Goal: Find specific fact: Find specific fact

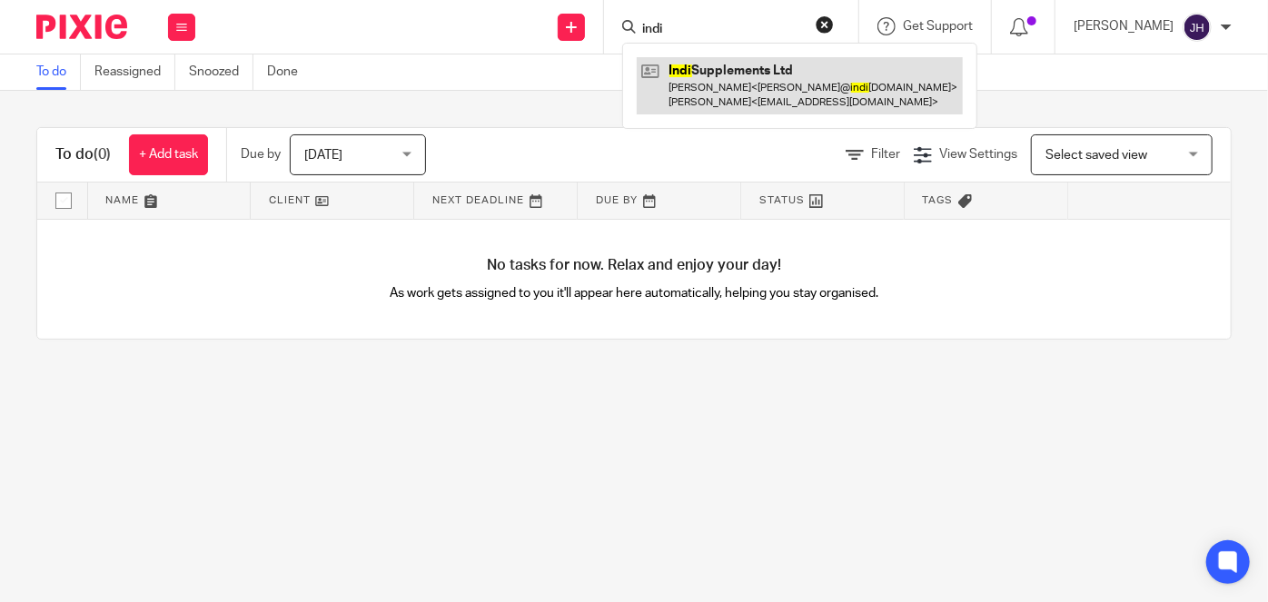
type input "indi"
click at [802, 93] on link at bounding box center [800, 85] width 326 height 56
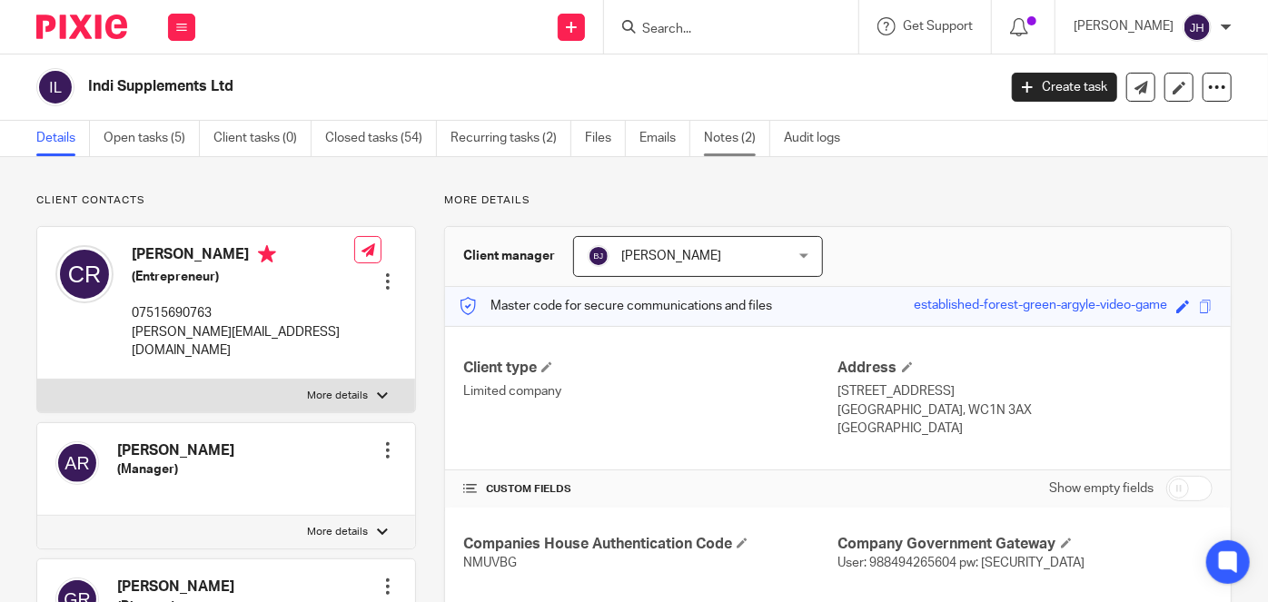
click at [726, 125] on link "Notes (2)" at bounding box center [737, 138] width 66 height 35
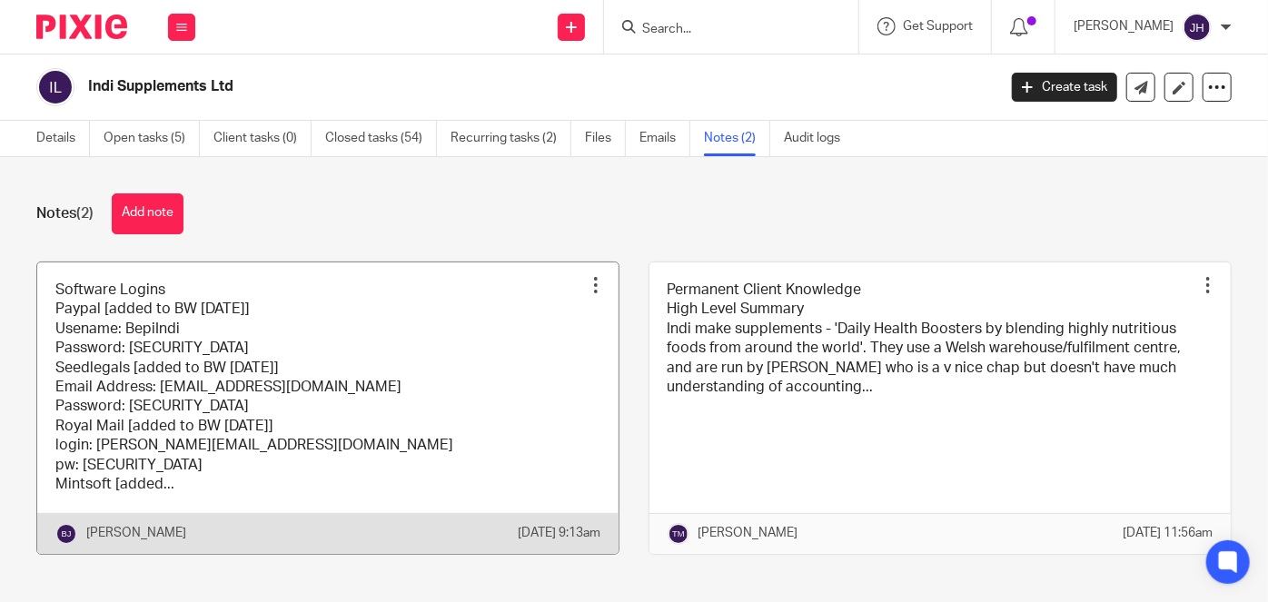
click at [314, 398] on link at bounding box center [327, 407] width 581 height 291
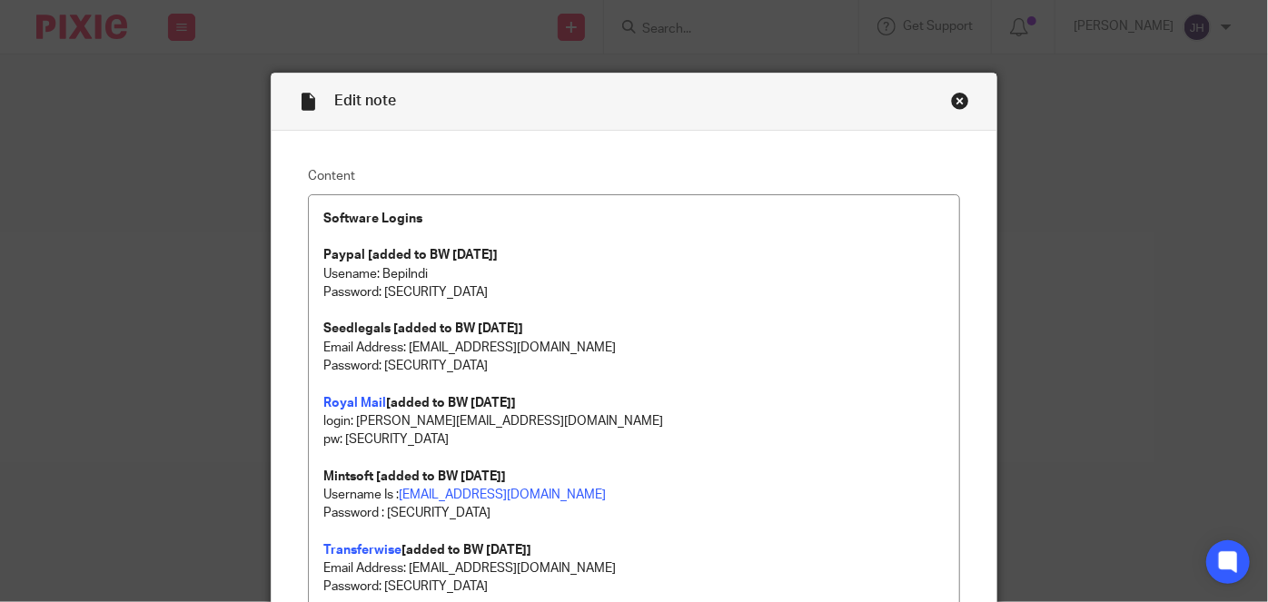
drag, startPoint x: 397, startPoint y: 463, endPoint x: 378, endPoint y: 508, distance: 48.4
click at [397, 463] on p at bounding box center [633, 458] width 621 height 18
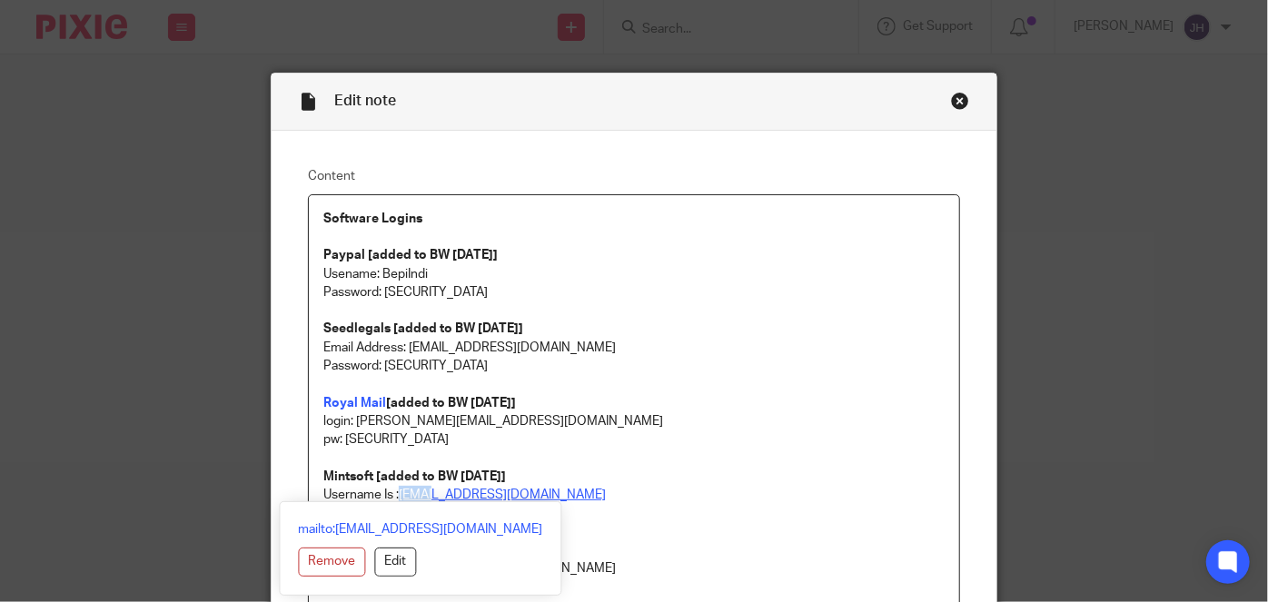
drag, startPoint x: 498, startPoint y: 499, endPoint x: 401, endPoint y: 499, distance: 96.3
click at [400, 499] on p "Username Is : accounting@abacai.co.uk" at bounding box center [633, 495] width 621 height 18
drag, startPoint x: 574, startPoint y: 494, endPoint x: 547, endPoint y: 499, distance: 27.8
click at [574, 493] on p "Username Is : accounting@abacai.co.uk" at bounding box center [633, 495] width 621 height 18
drag, startPoint x: 546, startPoint y: 494, endPoint x: 810, endPoint y: 460, distance: 266.4
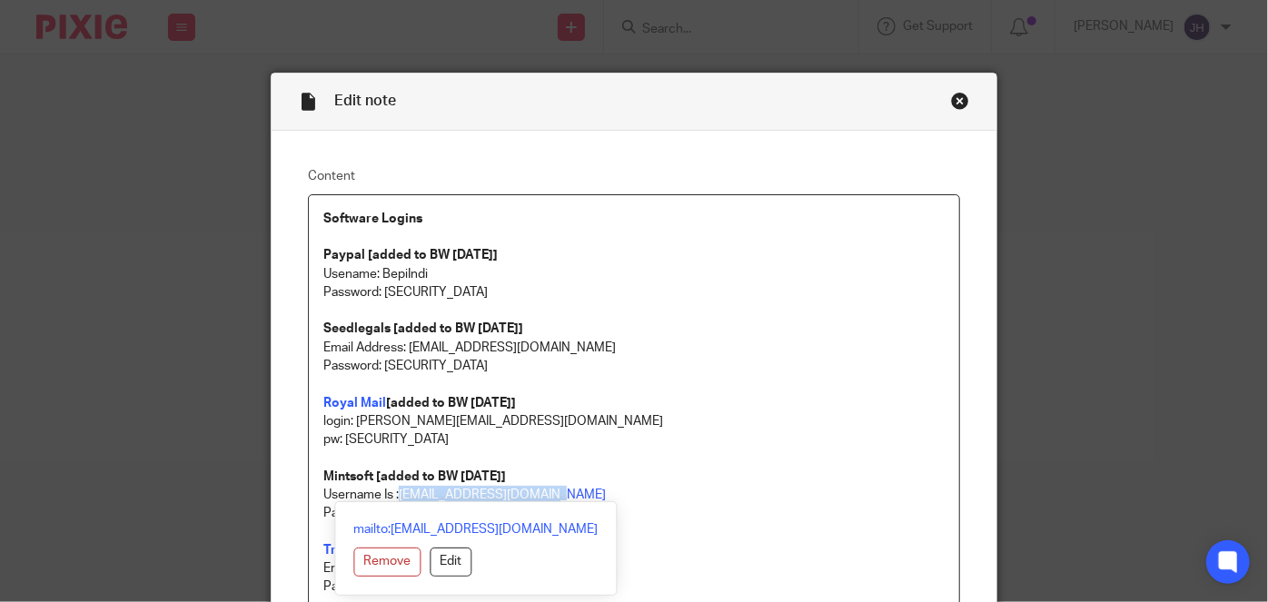
click at [399, 499] on p "Username Is : accounting@abacai.co.uk" at bounding box center [633, 495] width 621 height 18
copy link "accounting@abacai.co.uk"
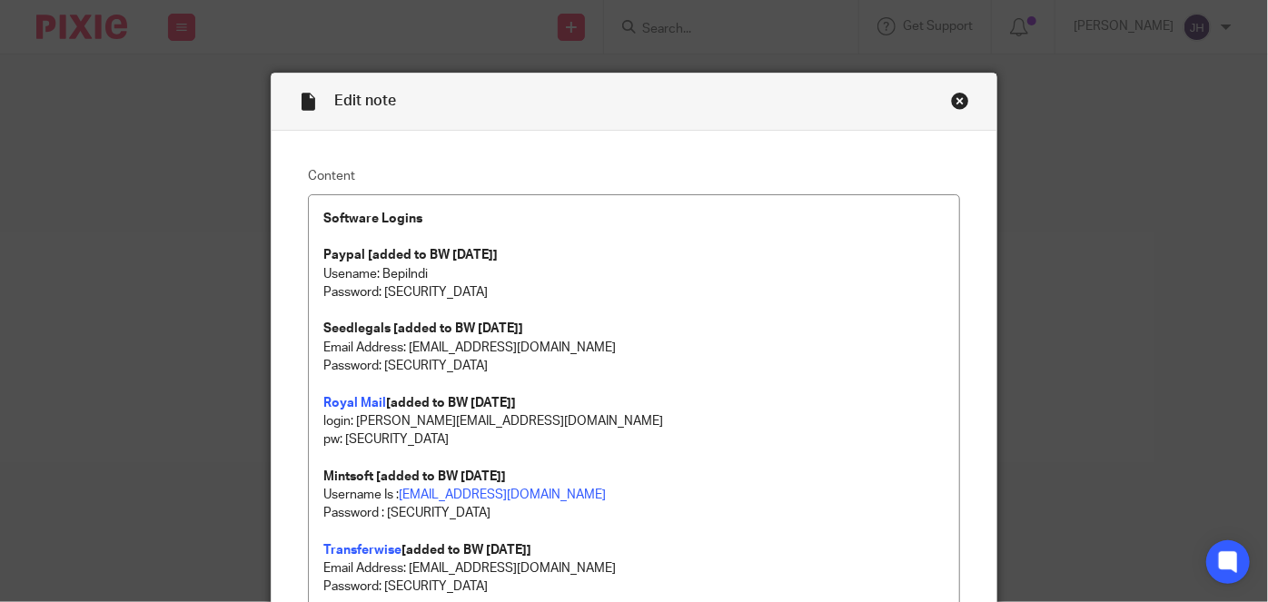
click at [627, 455] on p at bounding box center [633, 458] width 621 height 18
click at [395, 509] on p "Password : MANGO12345" at bounding box center [633, 513] width 621 height 18
drag, startPoint x: 395, startPoint y: 509, endPoint x: 508, endPoint y: 509, distance: 112.6
click at [508, 509] on p "Password : MANGO12345" at bounding box center [633, 513] width 621 height 18
copy p "MANGO12345"
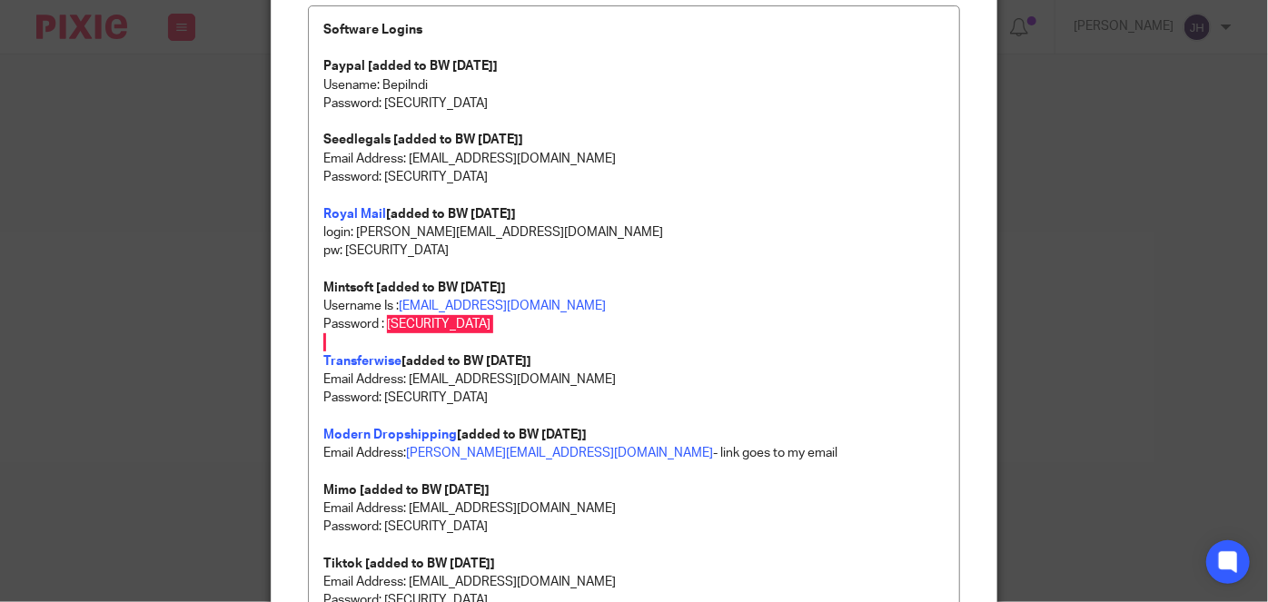
scroll to position [247, 0]
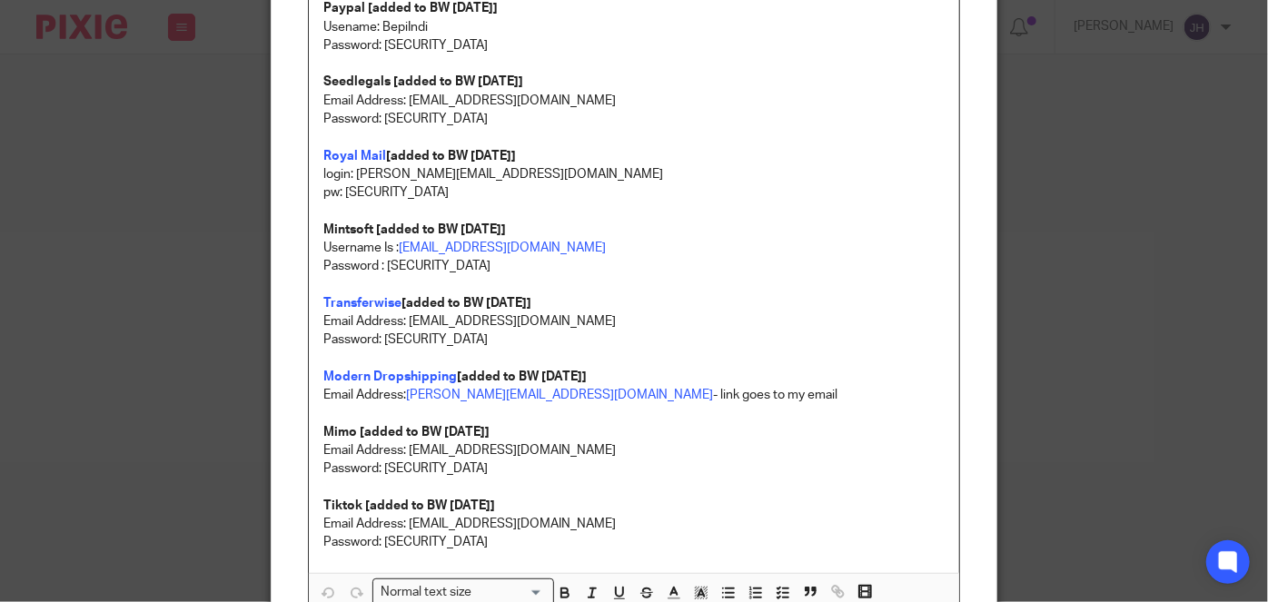
click at [670, 314] on p "Email Address: accounting@abacai.co.uk Password: 5tHe!!ier123" at bounding box center [633, 330] width 621 height 37
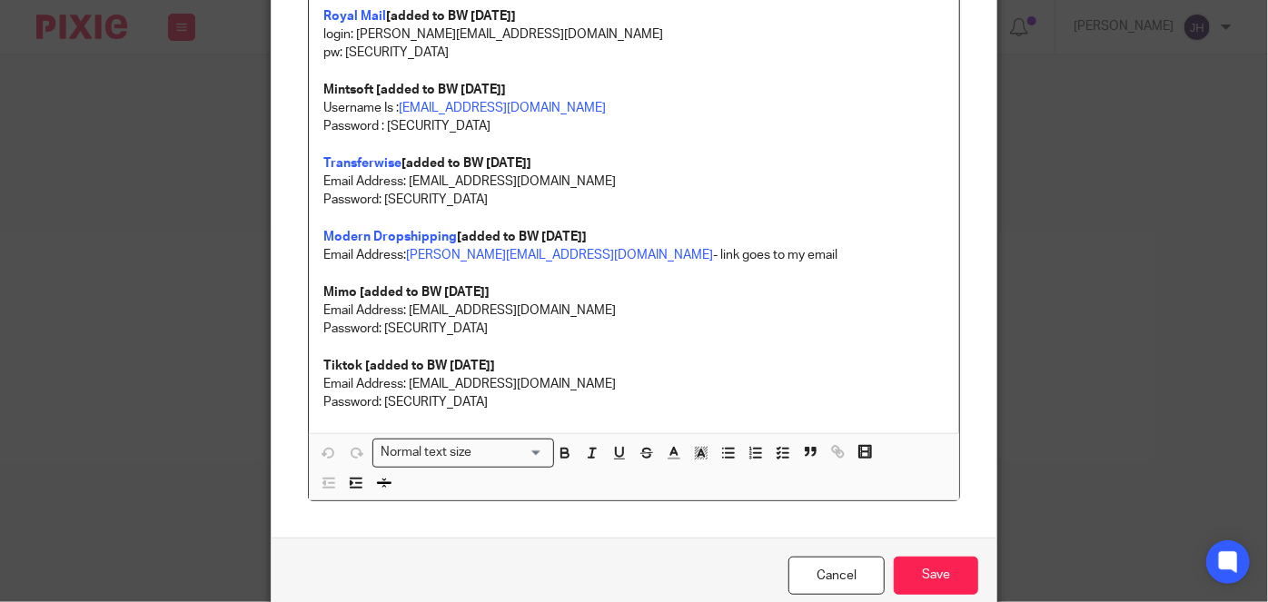
scroll to position [330, 0]
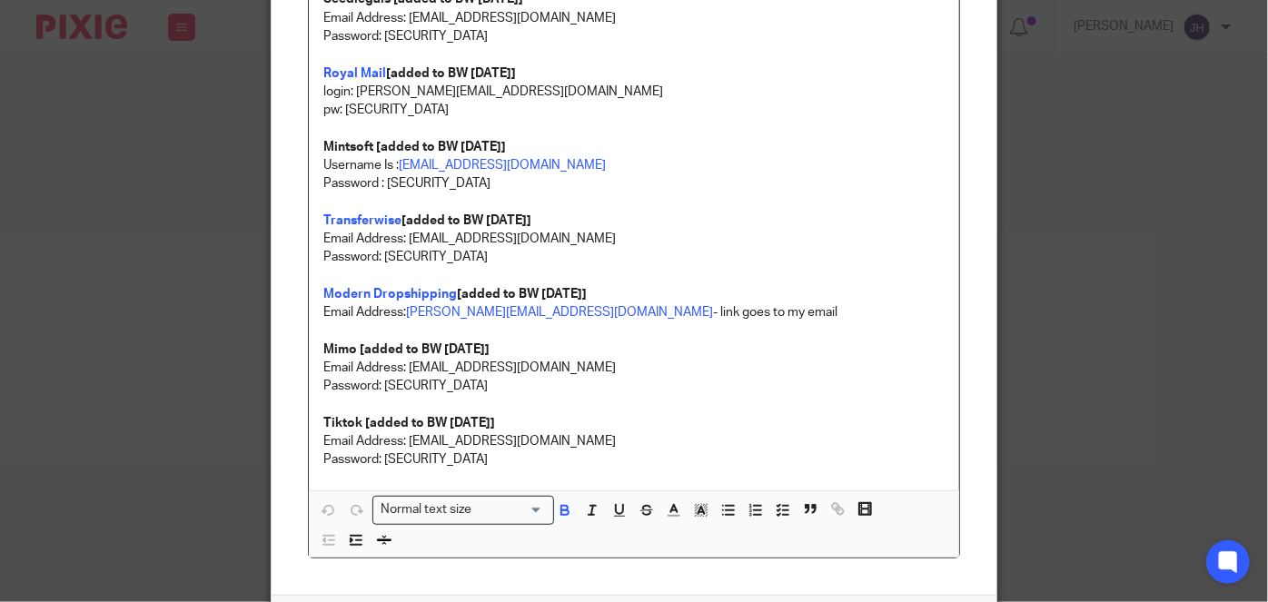
click at [335, 144] on strong "Mintsoft [added to BW 7/8/2025]" at bounding box center [414, 147] width 183 height 13
click at [331, 144] on strong "Mintsoft [added to BW 7/8/2025]" at bounding box center [414, 147] width 183 height 13
click at [347, 143] on strong "Mintsoft [added to BW 7/8/2025]" at bounding box center [414, 147] width 183 height 13
copy strong "Mintsoft"
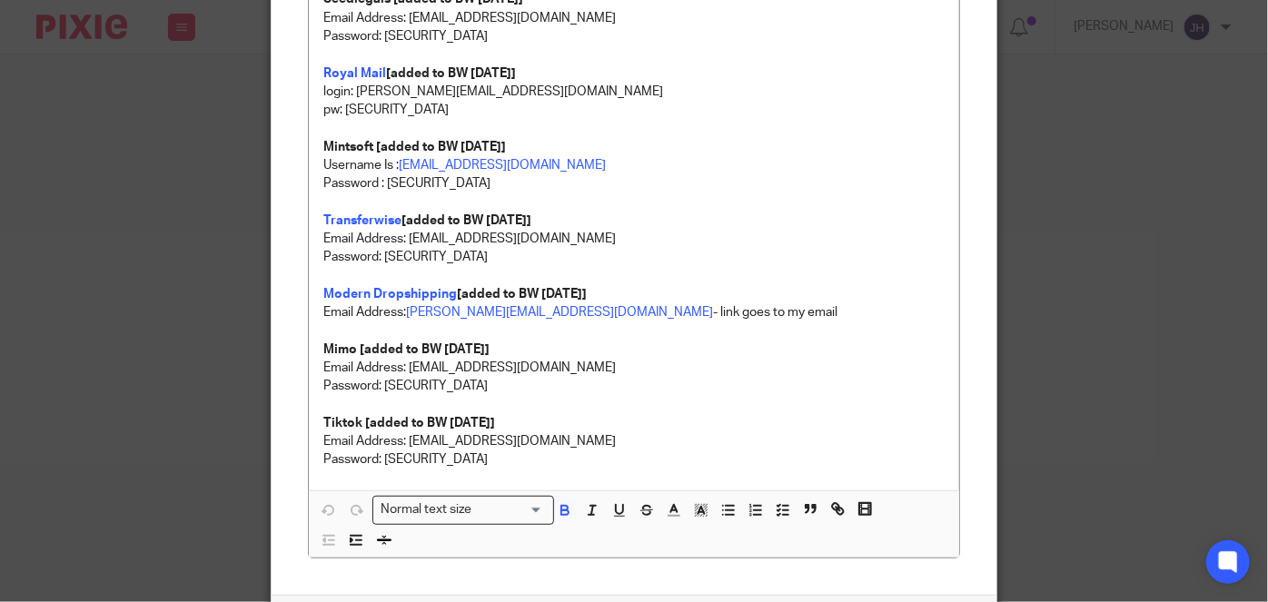
drag, startPoint x: 553, startPoint y: 216, endPoint x: 534, endPoint y: 208, distance: 20.7
click at [553, 216] on p "Transferwise [added to BW 7/8/2025]" at bounding box center [633, 221] width 621 height 18
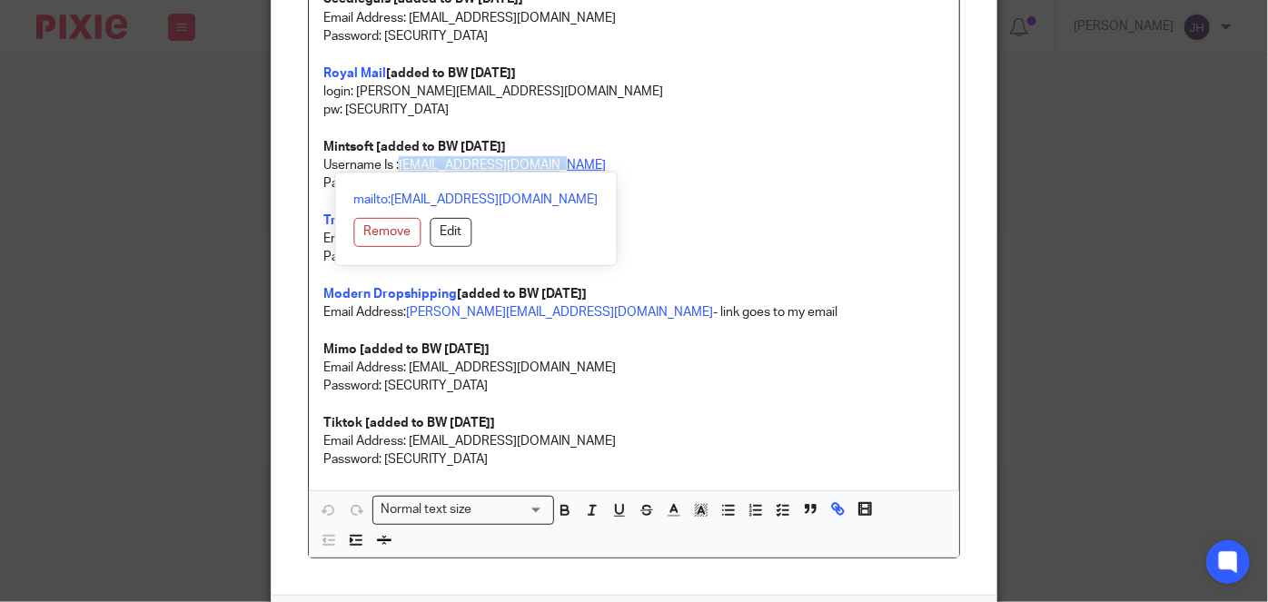
drag, startPoint x: 554, startPoint y: 170, endPoint x: 396, endPoint y: 165, distance: 158.1
click at [396, 165] on p "Username Is : accounting@abacai.co.uk" at bounding box center [633, 165] width 621 height 18
copy link "accounting@abacai.co.uk"
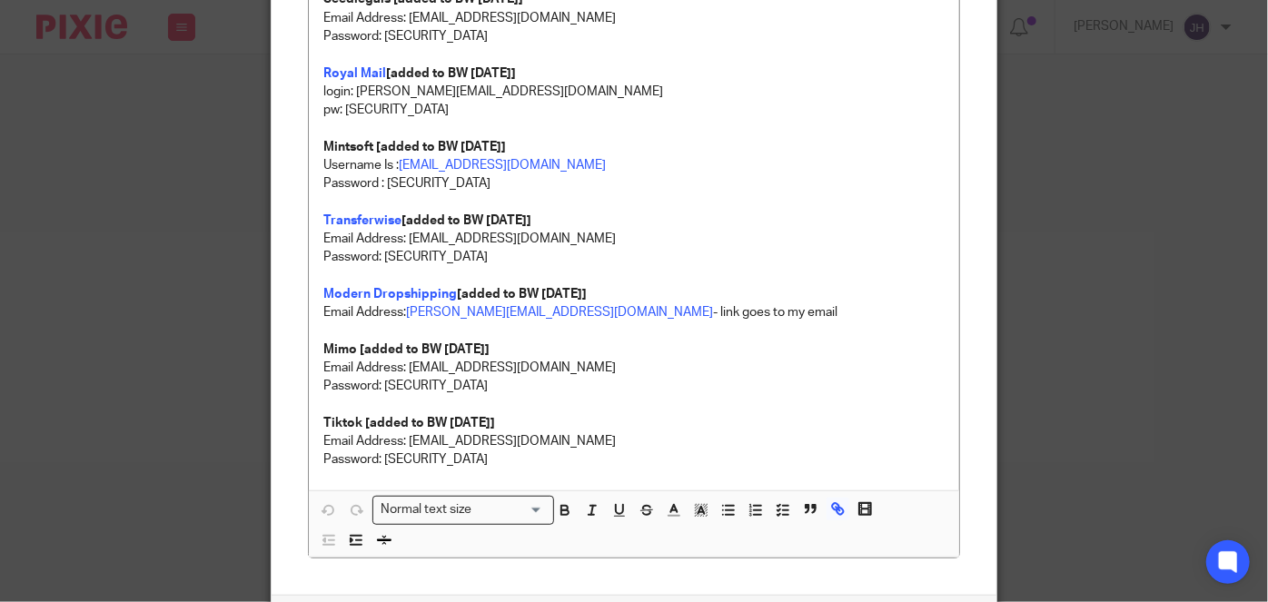
click at [412, 183] on div "mailto:accounting@abacai.co.uk Remove Edit" at bounding box center [476, 219] width 282 height 94
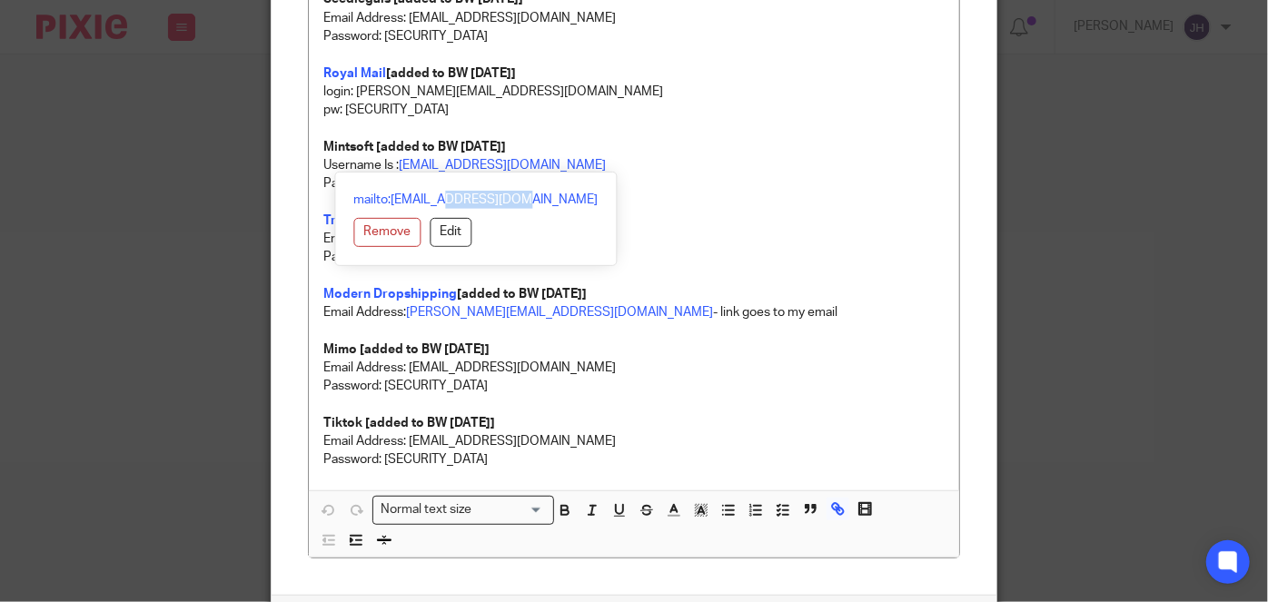
click at [415, 182] on div "mailto:accounting@abacai.co.uk Remove Edit" at bounding box center [476, 219] width 282 height 94
click at [617, 163] on p "Username Is : accounting@abacai.co.uk" at bounding box center [633, 165] width 621 height 18
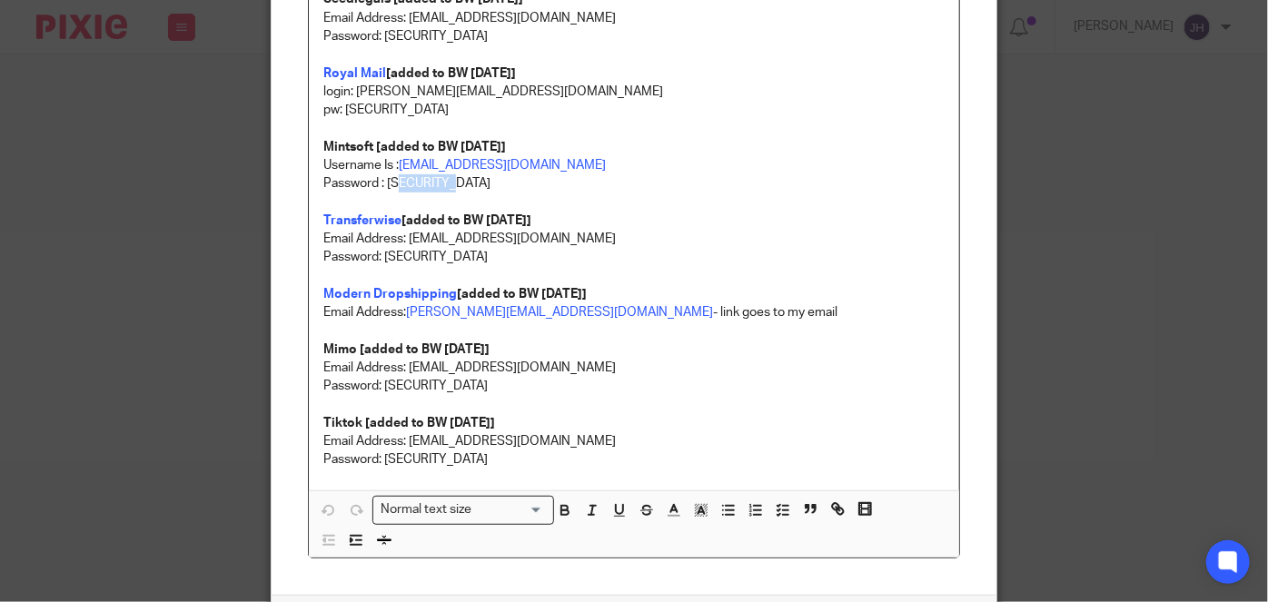
drag, startPoint x: 466, startPoint y: 178, endPoint x: 397, endPoint y: 180, distance: 69.0
click at [398, 180] on p "Password : MANGO12345" at bounding box center [633, 183] width 621 height 18
click at [397, 180] on p "Password : MANGO12345" at bounding box center [633, 183] width 621 height 18
copy p "MANGO12345"
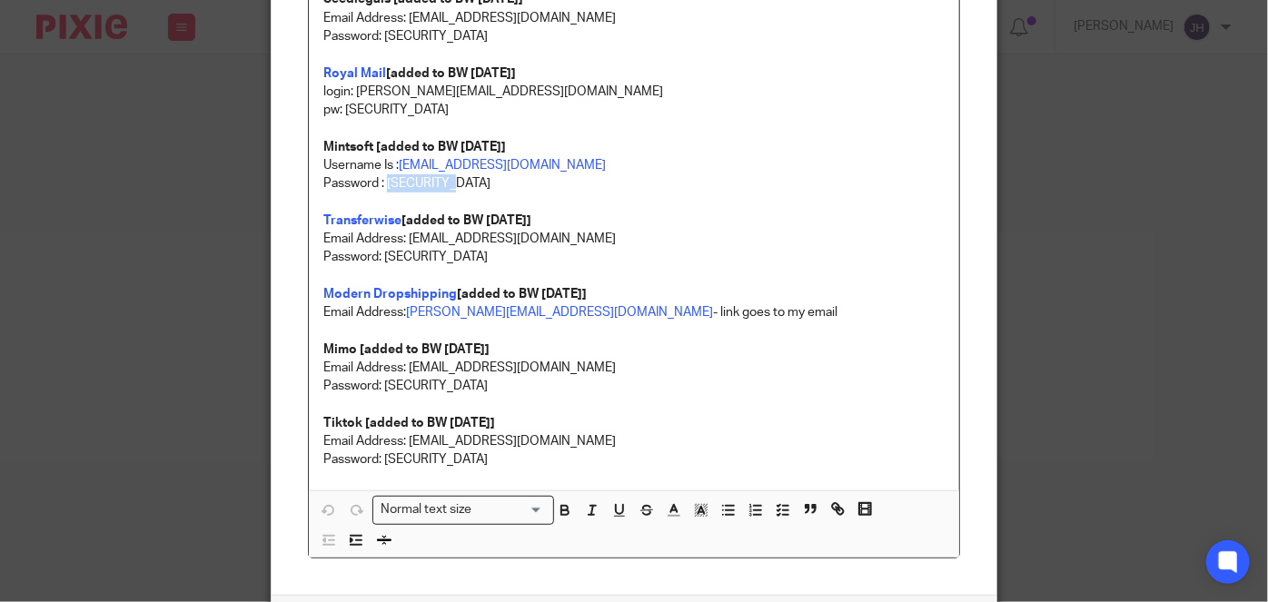
click at [452, 193] on p at bounding box center [633, 202] width 621 height 18
click at [443, 181] on p "Password : MANGO12345" at bounding box center [633, 183] width 621 height 18
click at [443, 180] on p "Password : MANGO12345" at bounding box center [633, 183] width 621 height 18
copy p "MANGO12345"
click at [481, 174] on p "Password : MANGO12345" at bounding box center [633, 183] width 621 height 18
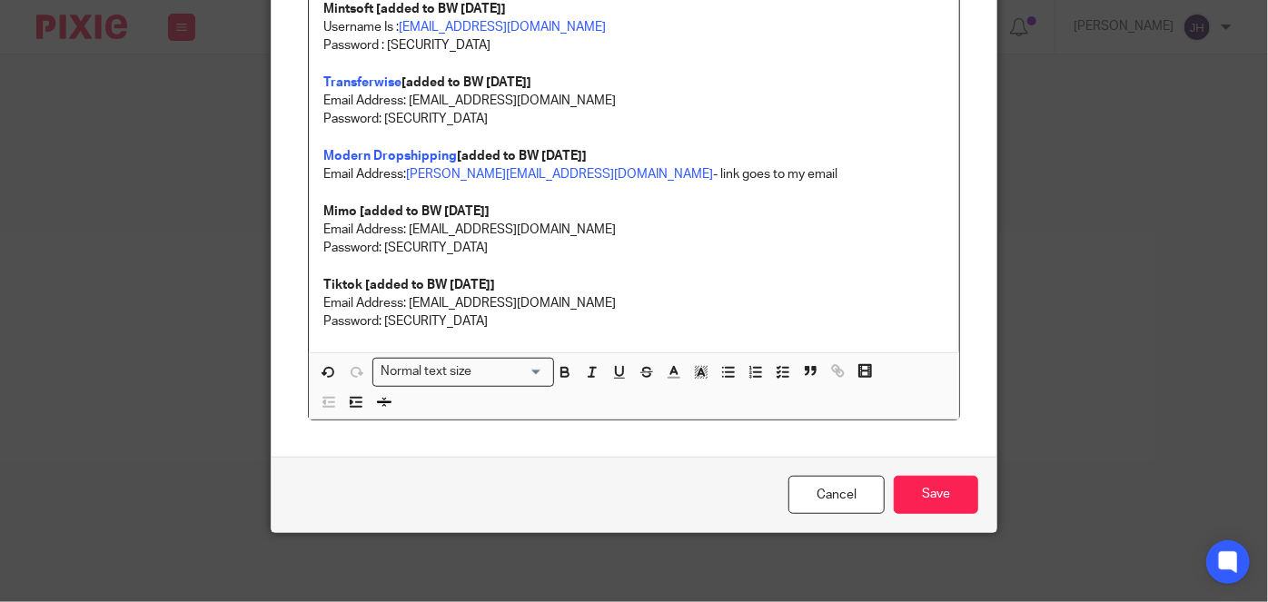
scroll to position [469, 0]
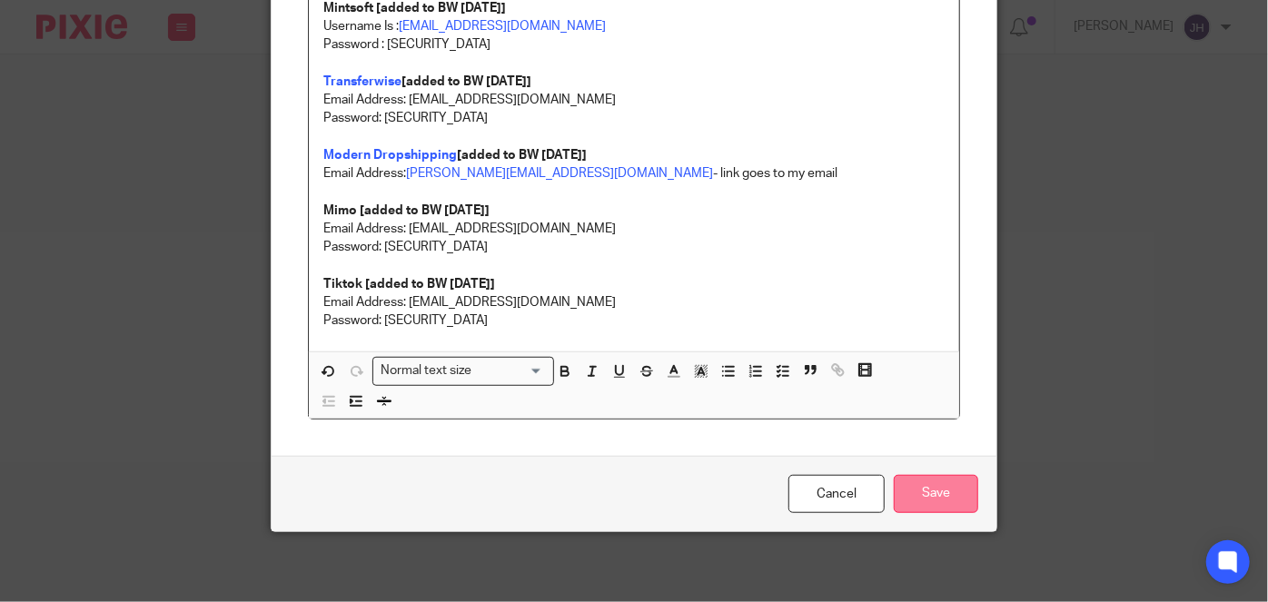
click at [941, 493] on input "Save" at bounding box center [936, 494] width 84 height 39
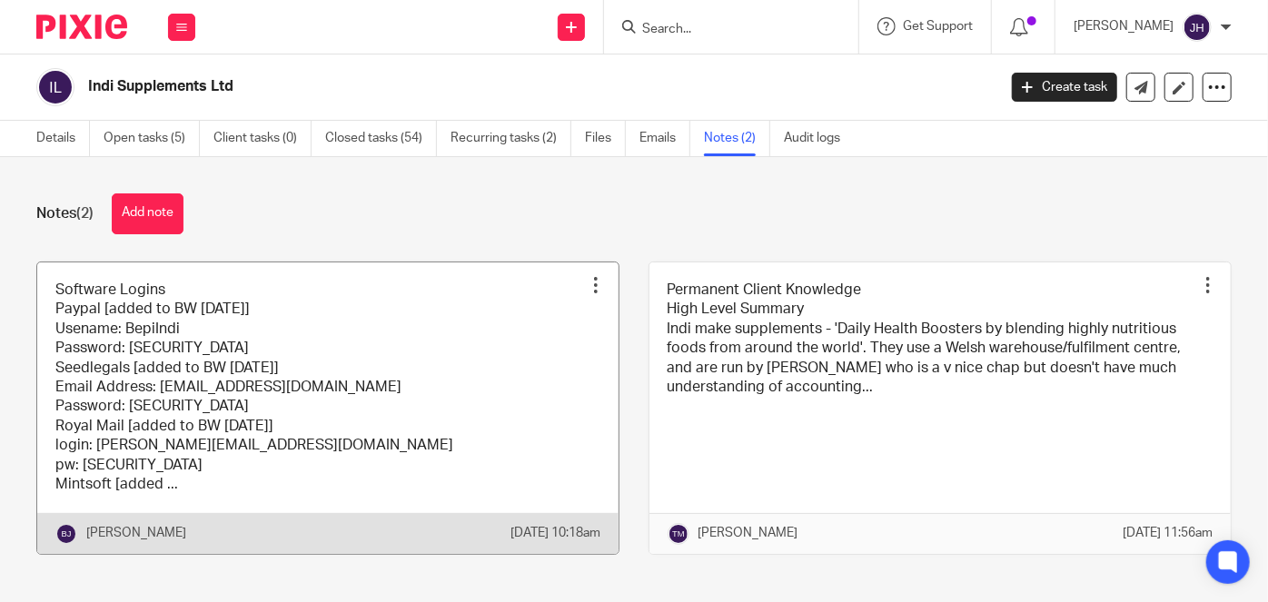
click at [326, 356] on link at bounding box center [327, 407] width 581 height 291
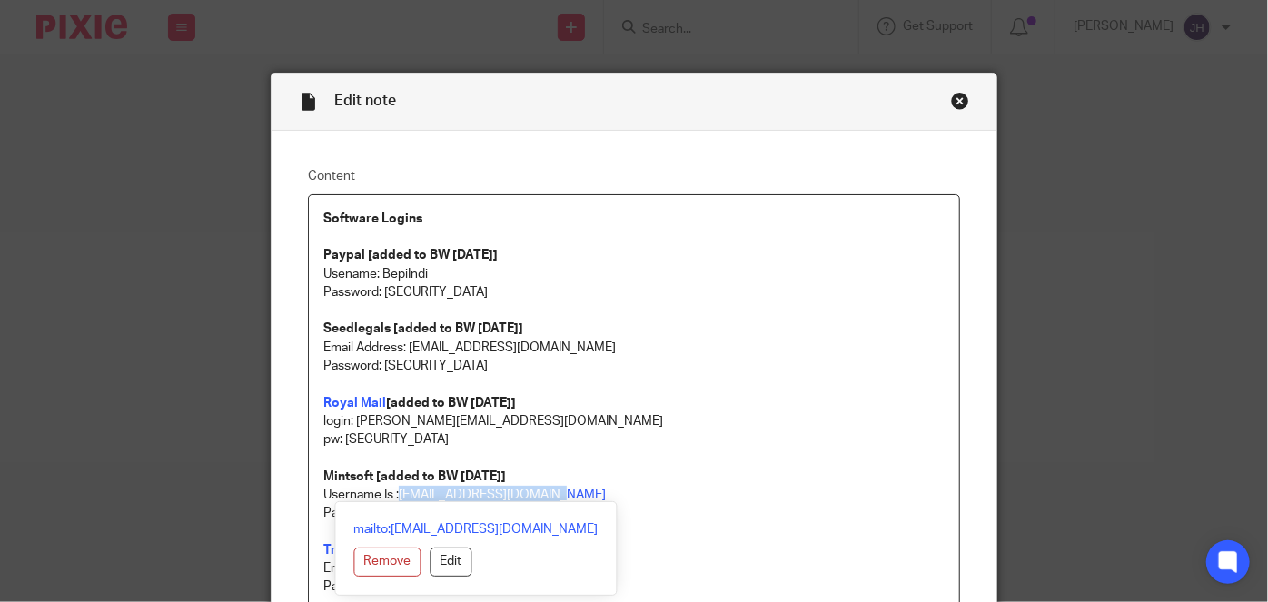
drag, startPoint x: 567, startPoint y: 492, endPoint x: 399, endPoint y: 487, distance: 168.1
click at [399, 487] on p "Username Is : accounting@abacai.co.uk" at bounding box center [633, 495] width 621 height 18
copy link "accounting@abacai.co.uk"
click at [419, 516] on div "mailto:accounting@abacai.co.uk Remove Edit" at bounding box center [476, 548] width 282 height 94
click at [420, 515] on div "mailto:accounting@abacai.co.uk Remove Edit" at bounding box center [476, 548] width 282 height 94
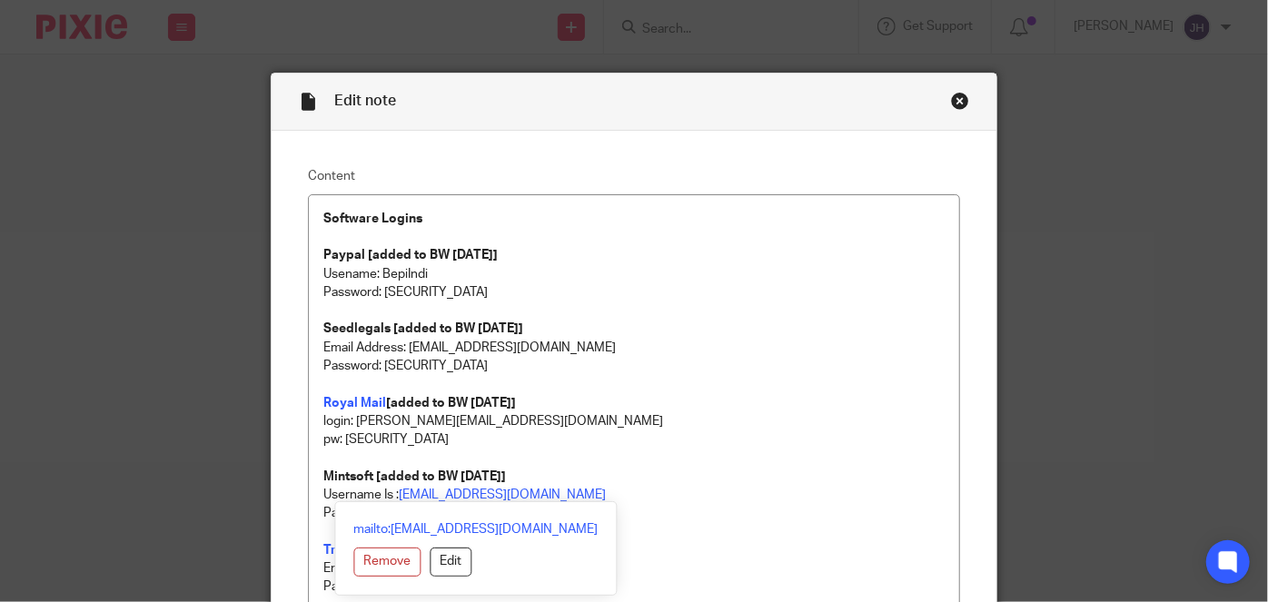
click at [598, 490] on p "Username Is : accounting@abacai.co.uk" at bounding box center [633, 495] width 621 height 18
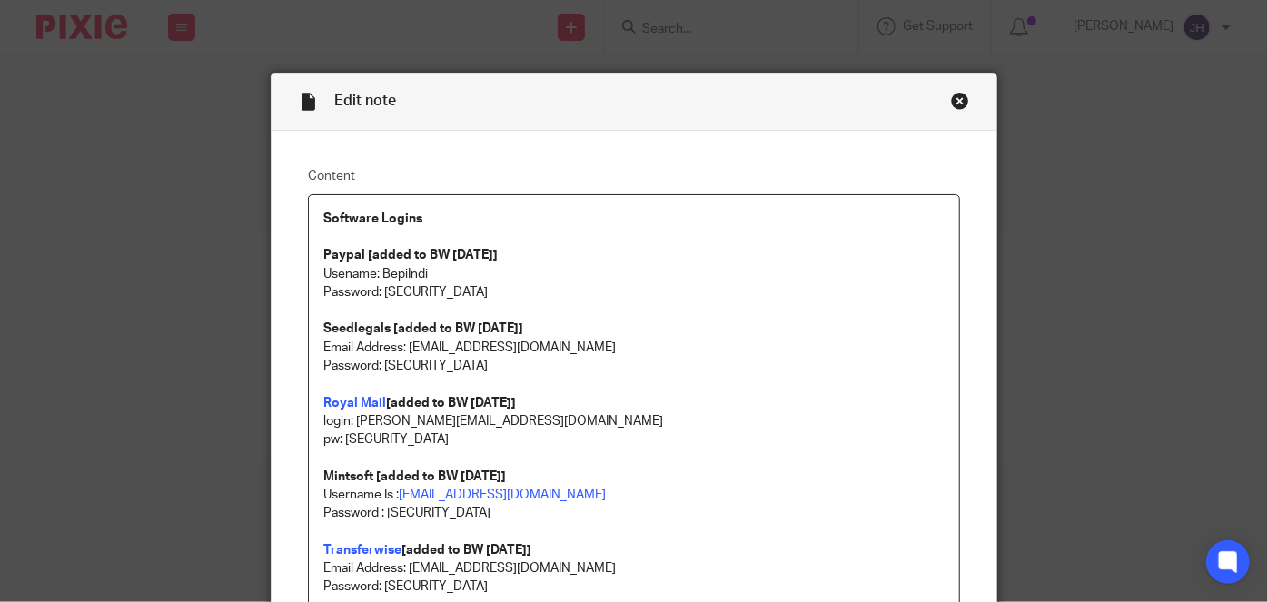
click at [440, 509] on p "Password : MANGO12345!" at bounding box center [633, 513] width 621 height 18
drag, startPoint x: 440, startPoint y: 509, endPoint x: 472, endPoint y: 507, distance: 31.8
click at [472, 507] on p "Password : MANGO12345!" at bounding box center [633, 513] width 621 height 18
copy p "MANGO12345!"
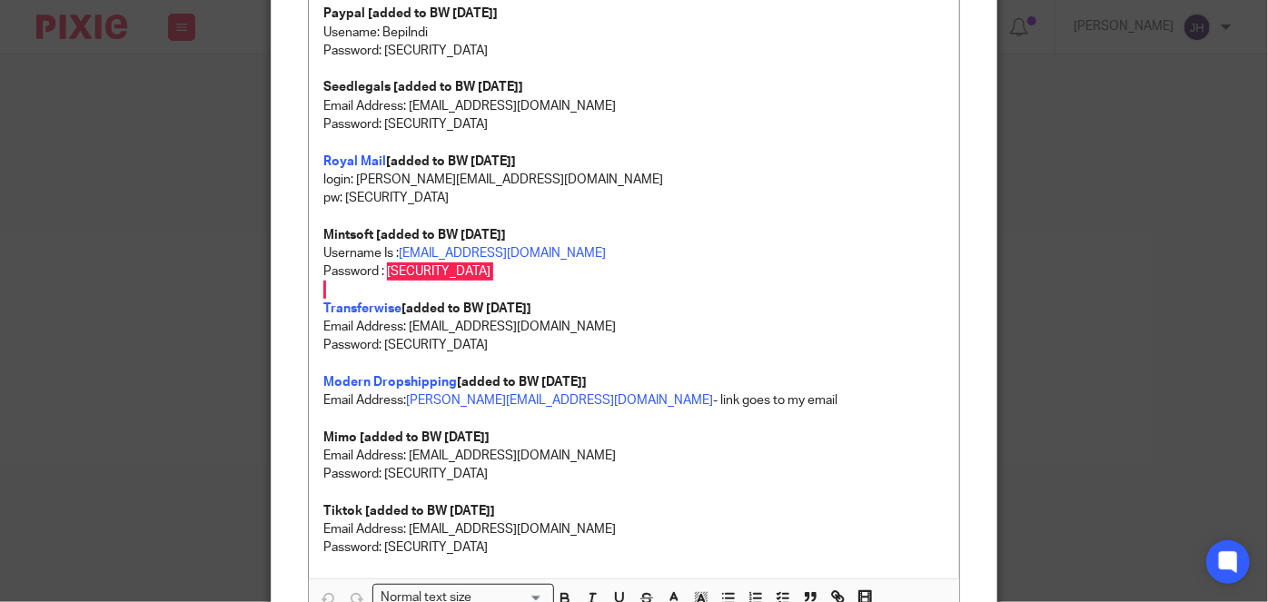
scroll to position [247, 0]
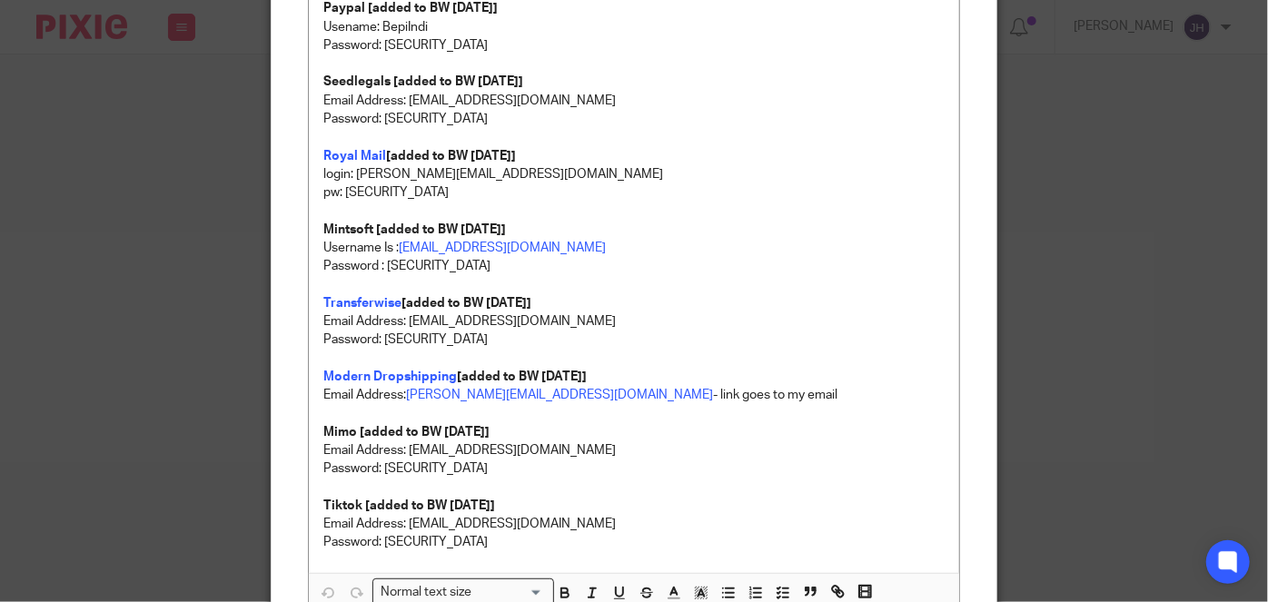
click at [682, 381] on p "Modern Dropshipping [added to BW 7/8/2025]" at bounding box center [633, 377] width 621 height 18
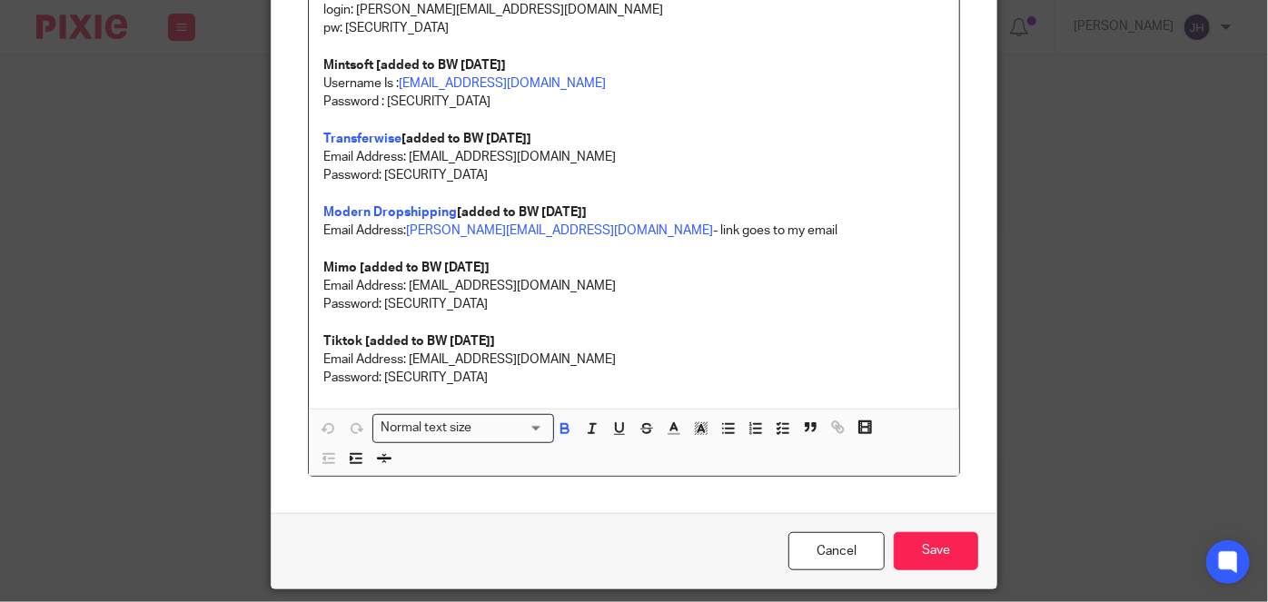
scroll to position [412, 0]
click at [639, 358] on p "Email Address: teamabacai@abacai.co.uk" at bounding box center [633, 359] width 621 height 18
drag, startPoint x: 417, startPoint y: 235, endPoint x: 428, endPoint y: 228, distance: 13.1
click at [417, 235] on p "Email Address: rebecca@abacai.co.uk - link goes to my email" at bounding box center [633, 230] width 621 height 18
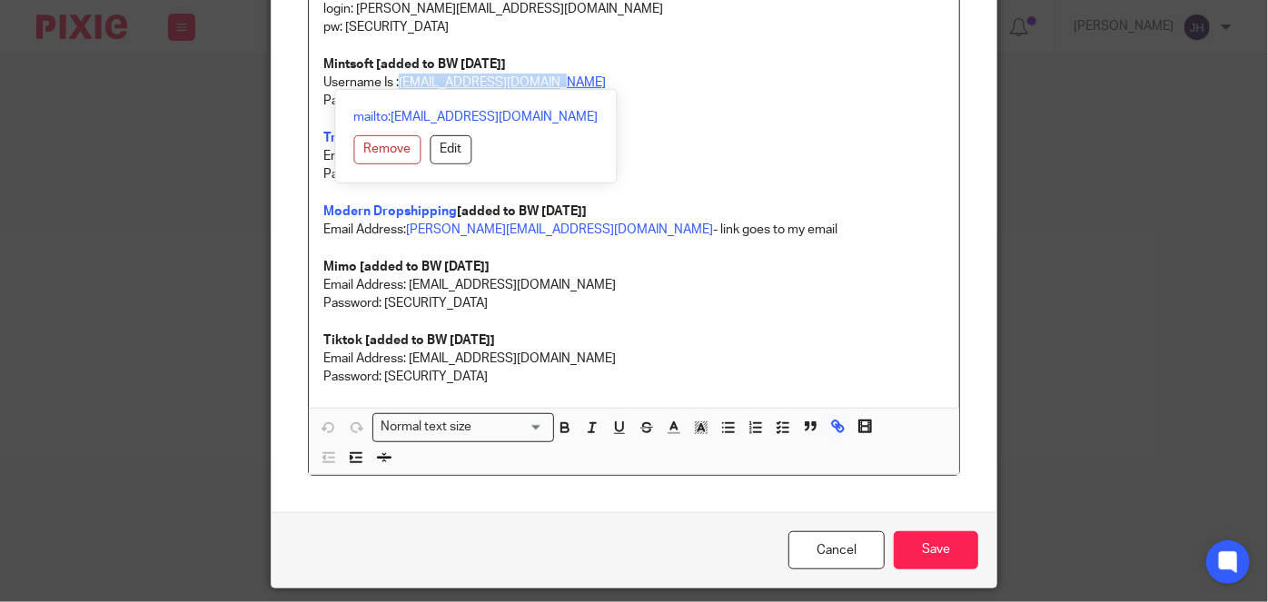
drag, startPoint x: 572, startPoint y: 80, endPoint x: 397, endPoint y: 81, distance: 175.3
click at [397, 81] on p "Username Is : accounting@abacai.co.uk" at bounding box center [633, 83] width 621 height 18
copy link "accounting@abacai.co.uk"
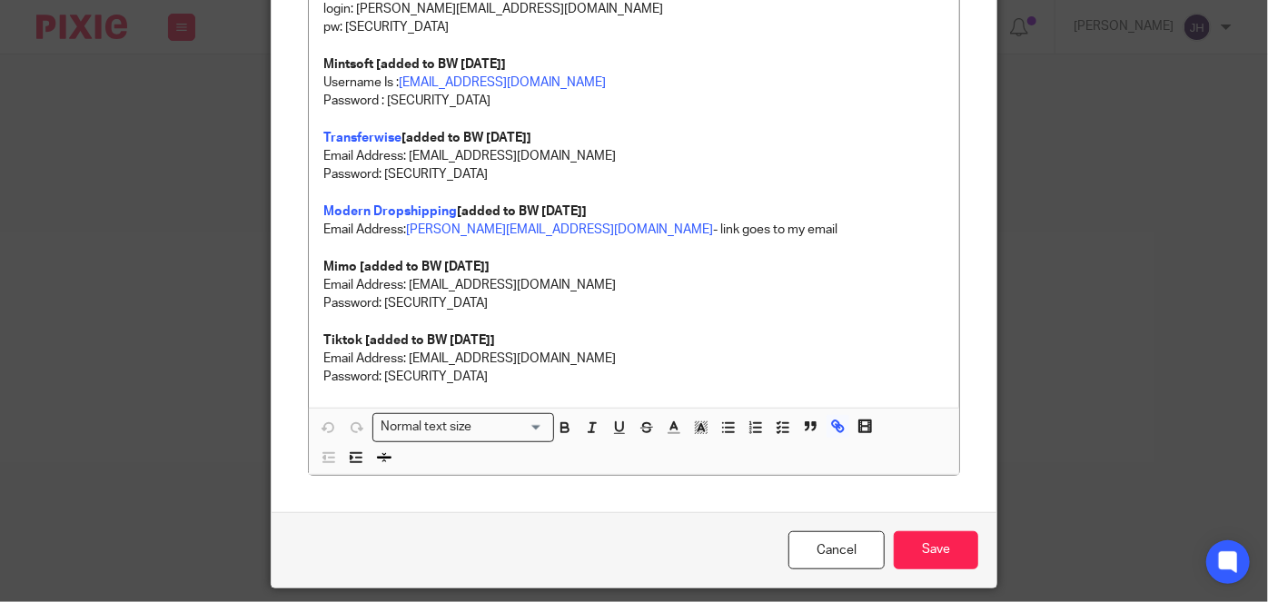
click at [401, 93] on div "mailto:accounting@abacai.co.uk Remove Edit" at bounding box center [476, 136] width 282 height 94
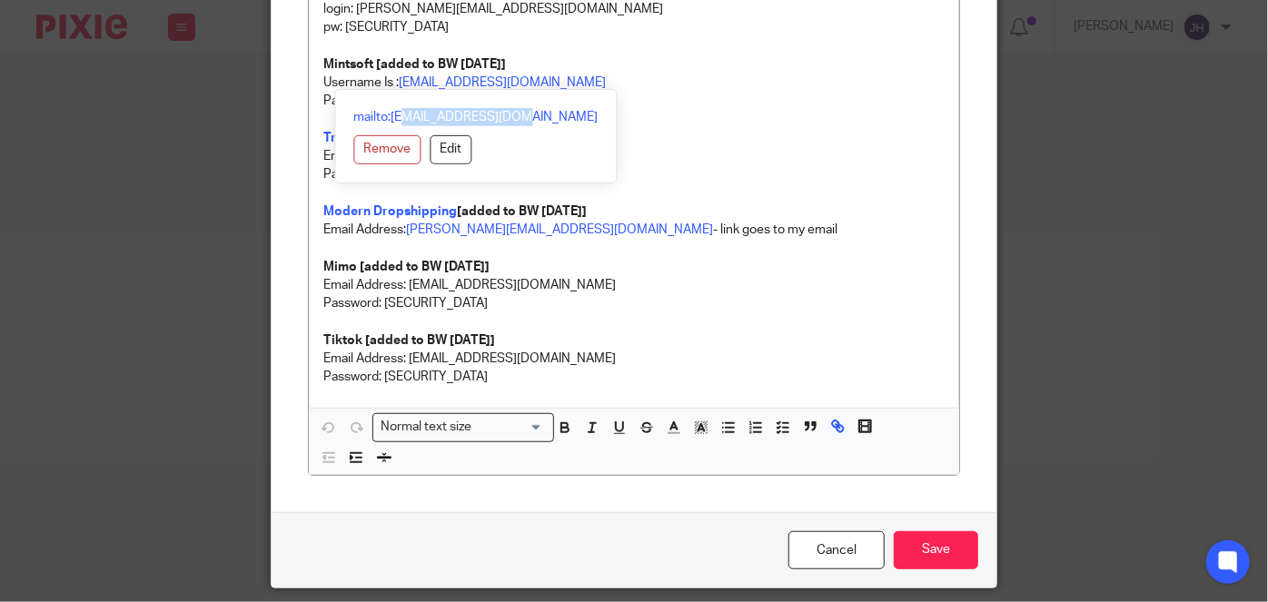
drag, startPoint x: 401, startPoint y: 93, endPoint x: 450, endPoint y: 94, distance: 49.0
click at [450, 94] on div "mailto:accounting@abacai.co.uk Remove Edit" at bounding box center [476, 136] width 282 height 94
click at [654, 92] on p "Password : MANGO12345!" at bounding box center [633, 101] width 621 height 18
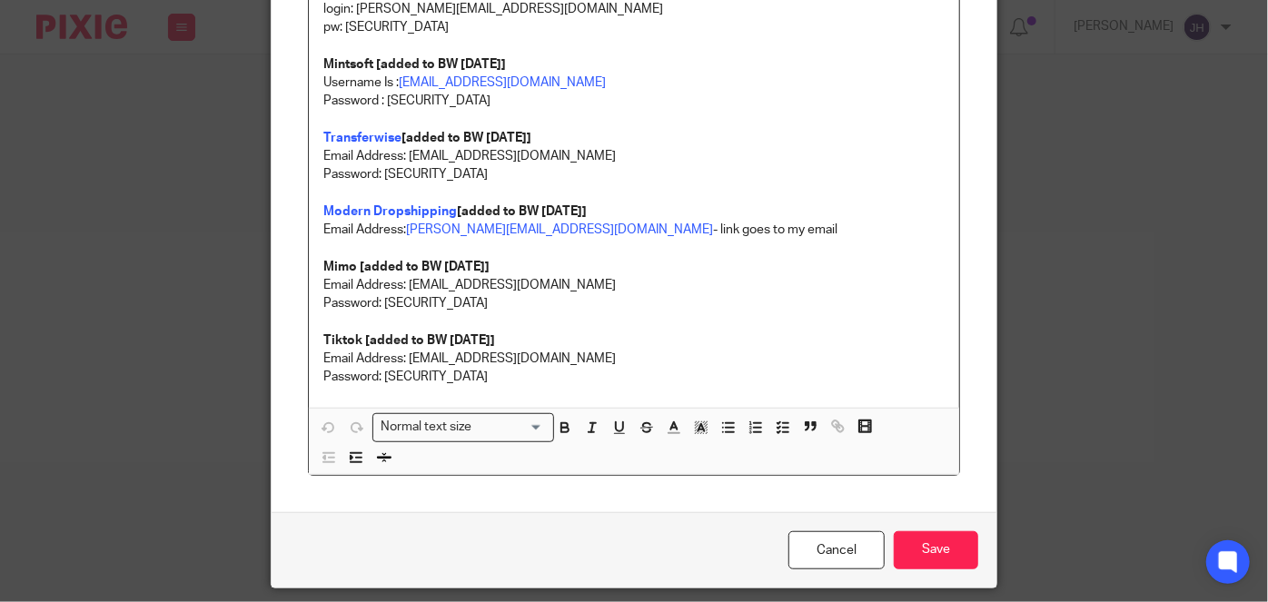
click at [432, 101] on p "Password : MANGO12345!" at bounding box center [633, 101] width 621 height 18
drag, startPoint x: 430, startPoint y: 101, endPoint x: 506, endPoint y: 101, distance: 75.4
click at [506, 101] on p "Password : MANGO12345!" at bounding box center [633, 101] width 621 height 18
click at [462, 102] on p "Password : MANGO12345!" at bounding box center [633, 101] width 621 height 18
click at [436, 96] on p "Password : MANGO12345!" at bounding box center [633, 101] width 621 height 18
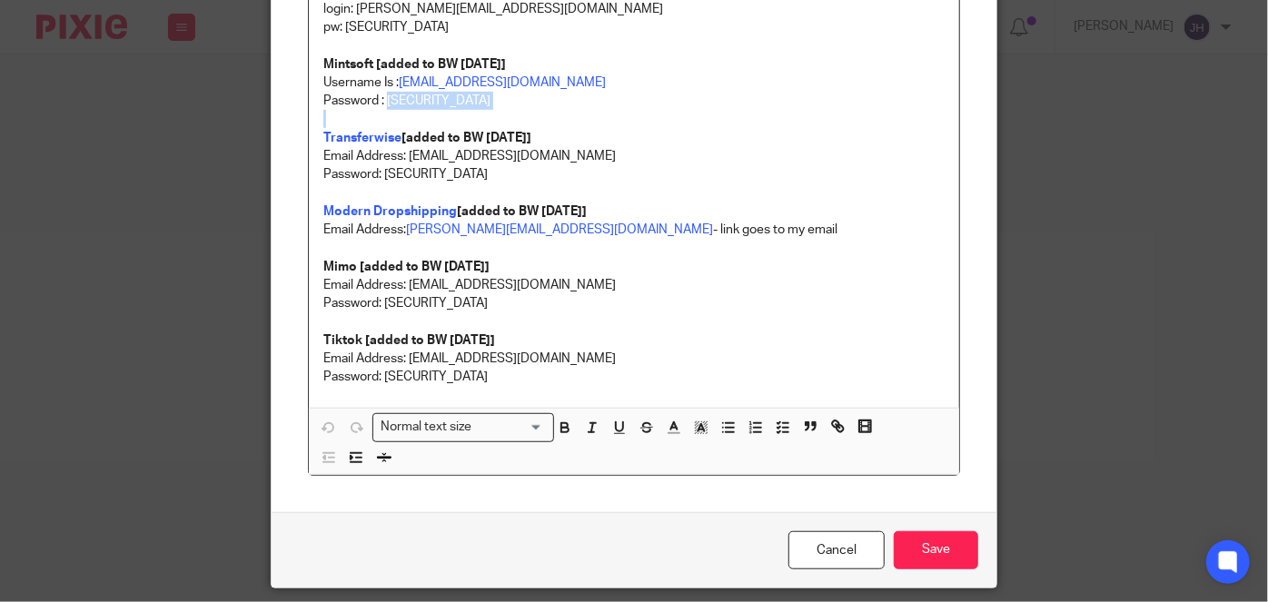
drag, startPoint x: 436, startPoint y: 96, endPoint x: 484, endPoint y: 96, distance: 48.1
click at [484, 96] on p "Password : MANGO12345!" at bounding box center [633, 101] width 621 height 18
copy p "MANGO12345!"
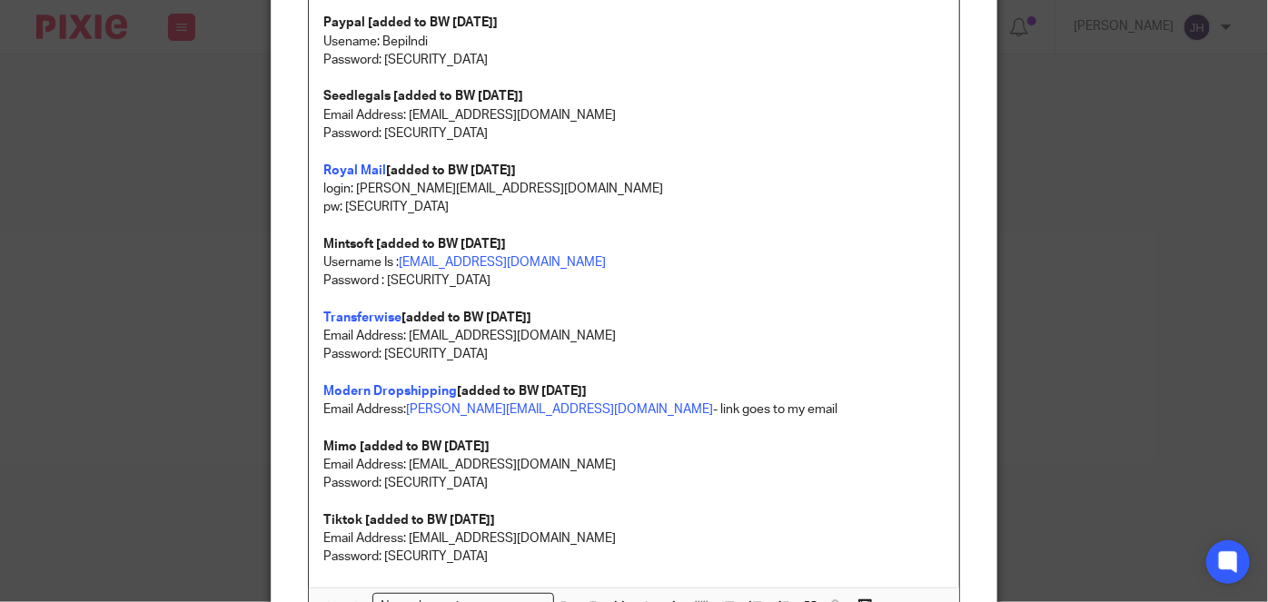
scroll to position [0, 0]
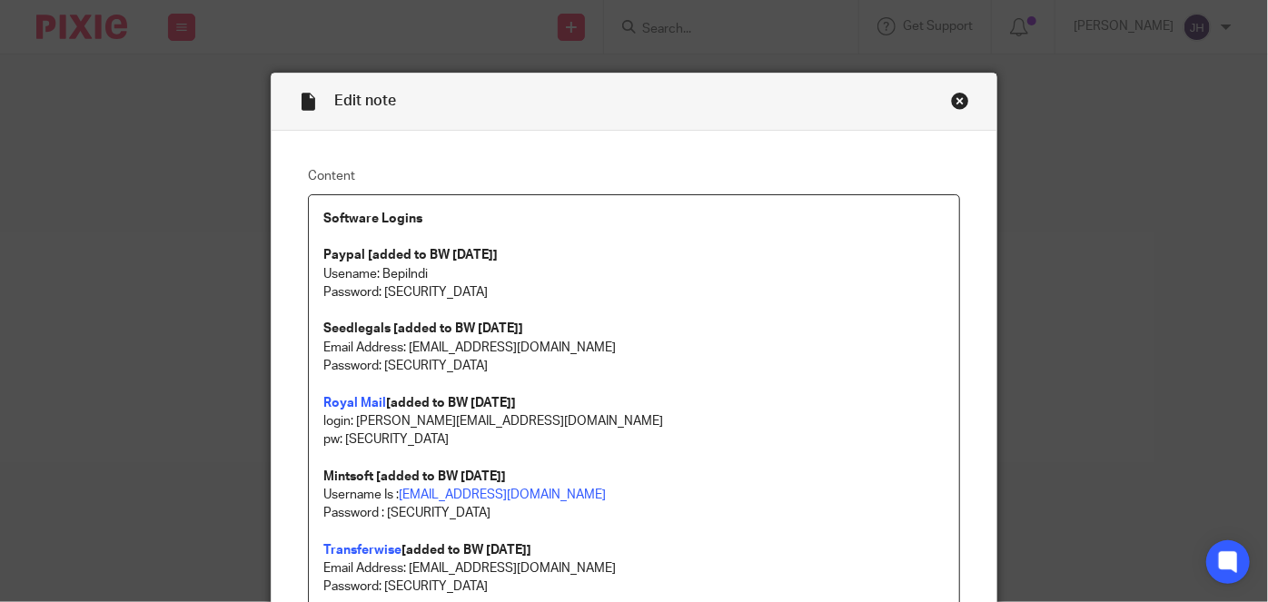
click at [951, 94] on div "Close this dialog window" at bounding box center [960, 101] width 18 height 18
click at [766, 42] on div "Edit note Content Software Logins Paypal [added to BW 7/8/2025] Usename: BepiIn…" at bounding box center [634, 301] width 1268 height 602
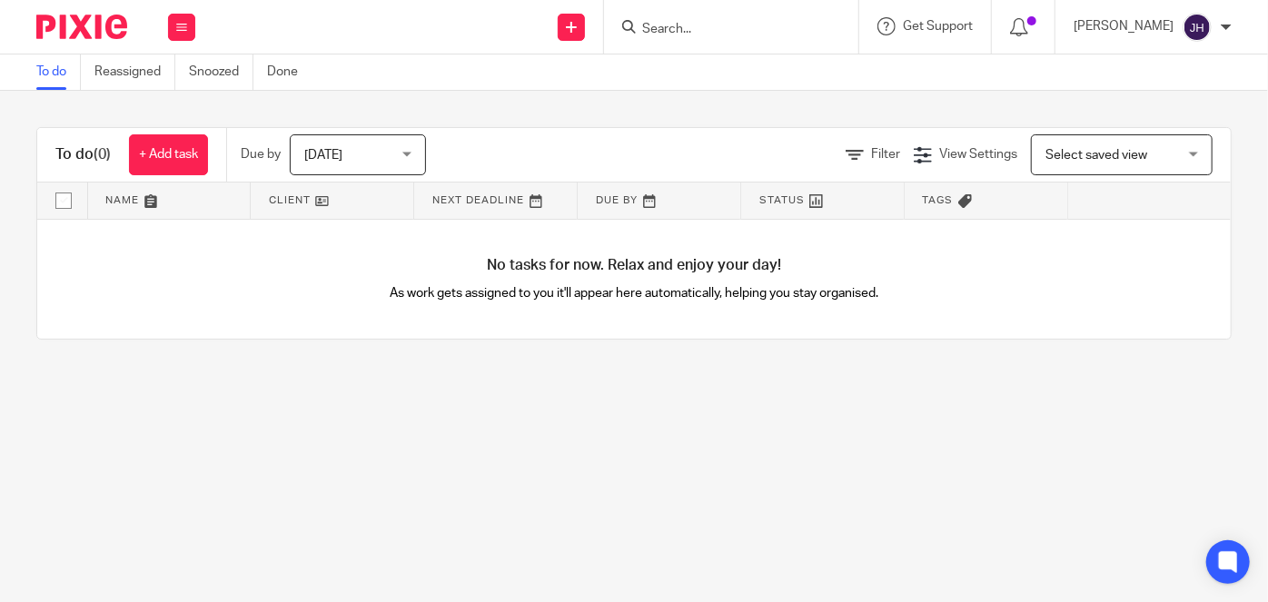
click at [751, 42] on div at bounding box center [731, 27] width 254 height 54
click at [757, 25] on input "Search" at bounding box center [721, 30] width 163 height 16
type input "fussy"
click at [736, 77] on link at bounding box center [749, 70] width 225 height 27
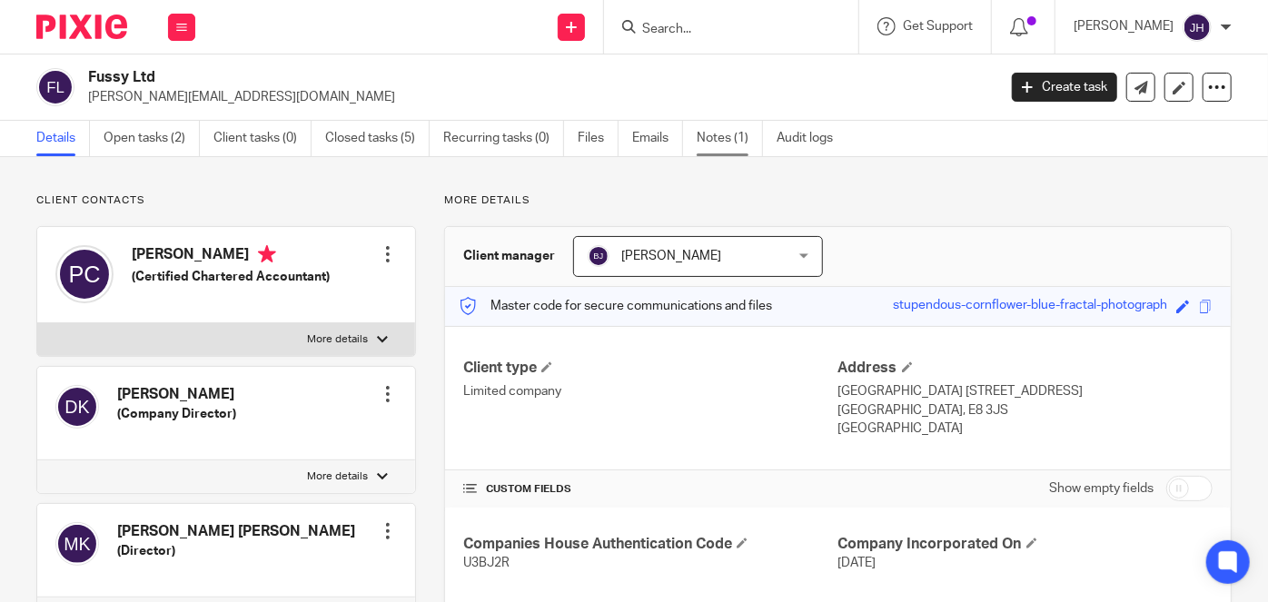
click at [706, 133] on link "Notes (1)" at bounding box center [729, 138] width 66 height 35
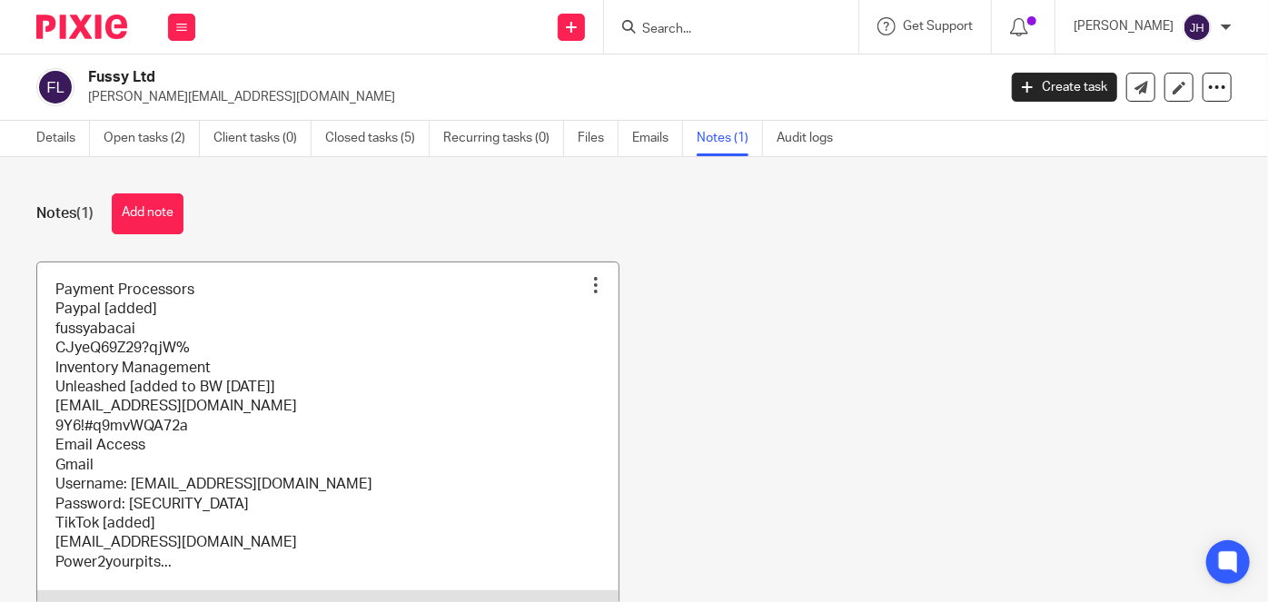
click at [381, 425] on link at bounding box center [327, 447] width 581 height 370
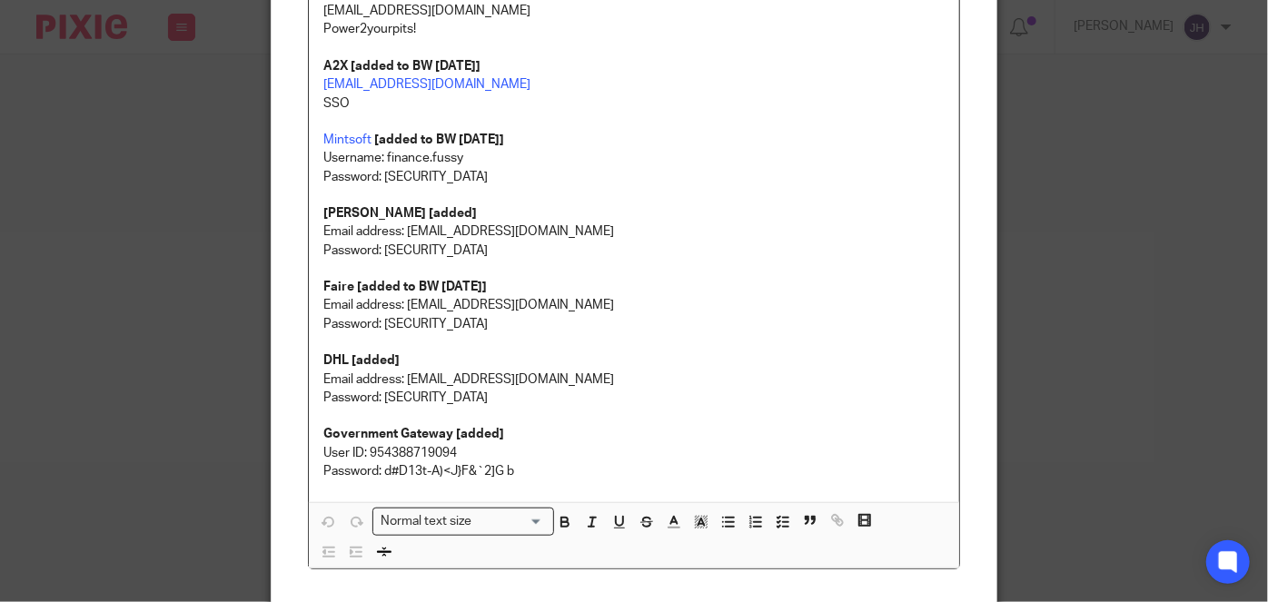
scroll to position [578, 0]
click at [404, 449] on p "User ID: 954388719094" at bounding box center [633, 451] width 621 height 18
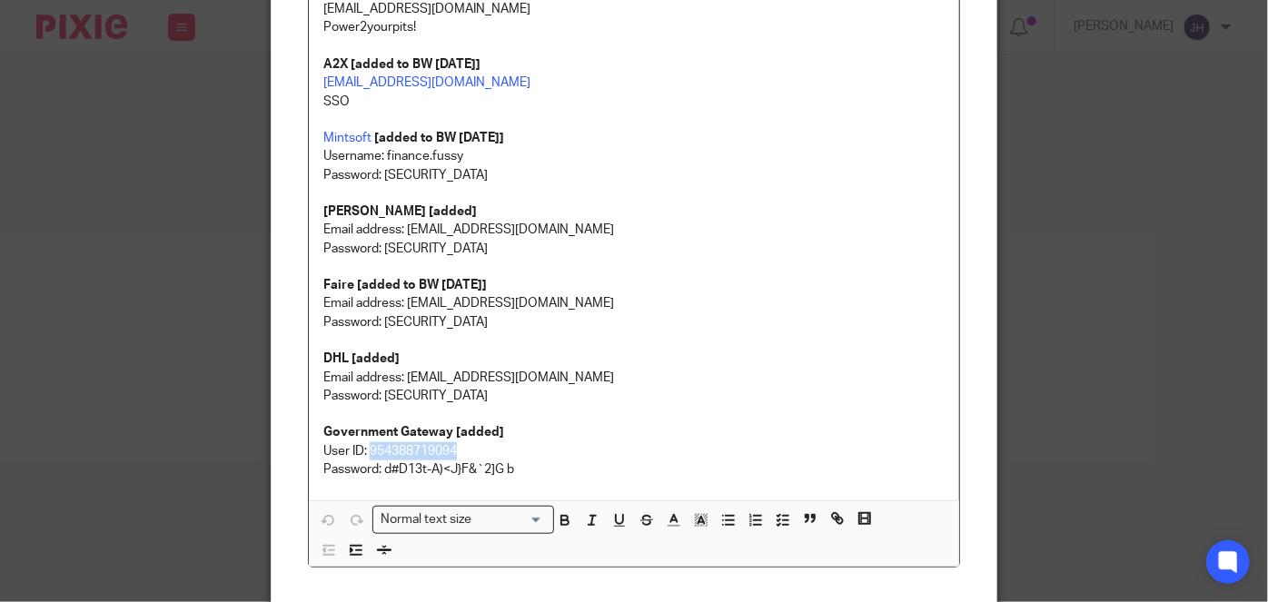
copy p "954388719094"
drag, startPoint x: 377, startPoint y: 470, endPoint x: 528, endPoint y: 464, distance: 150.9
click at [510, 469] on p "Password: d#D13t-A)<J}F&`2]G b" at bounding box center [633, 469] width 621 height 18
copy p "d#D13t-A)<J}F&`2]G b"
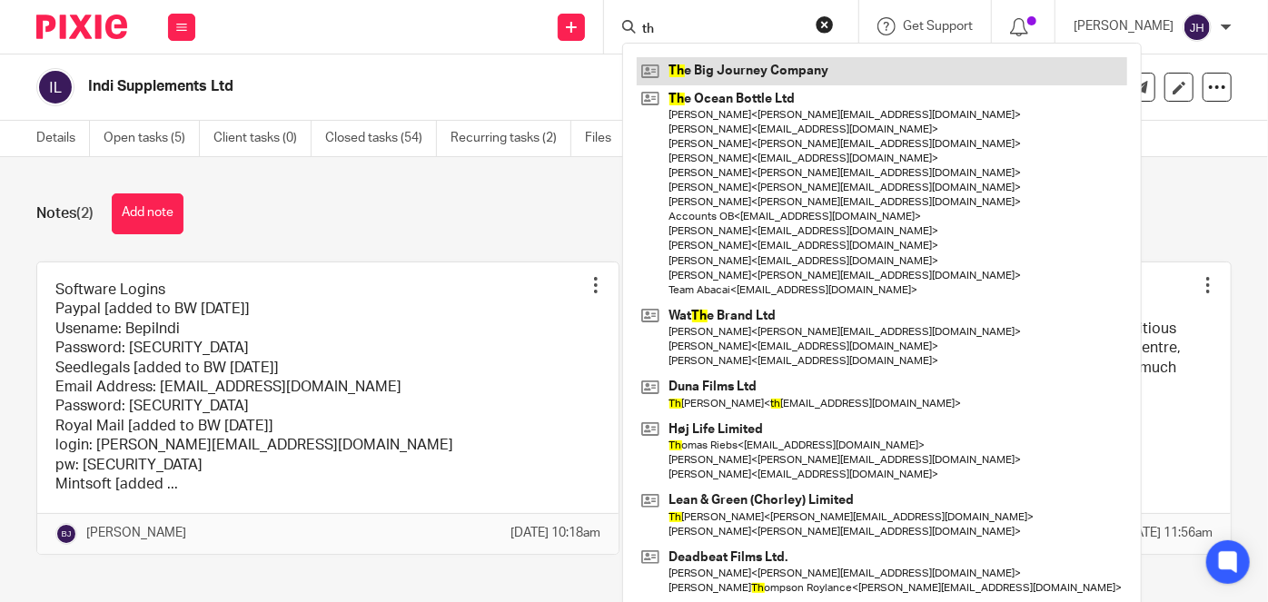
type input "th"
click at [805, 71] on link at bounding box center [882, 70] width 490 height 27
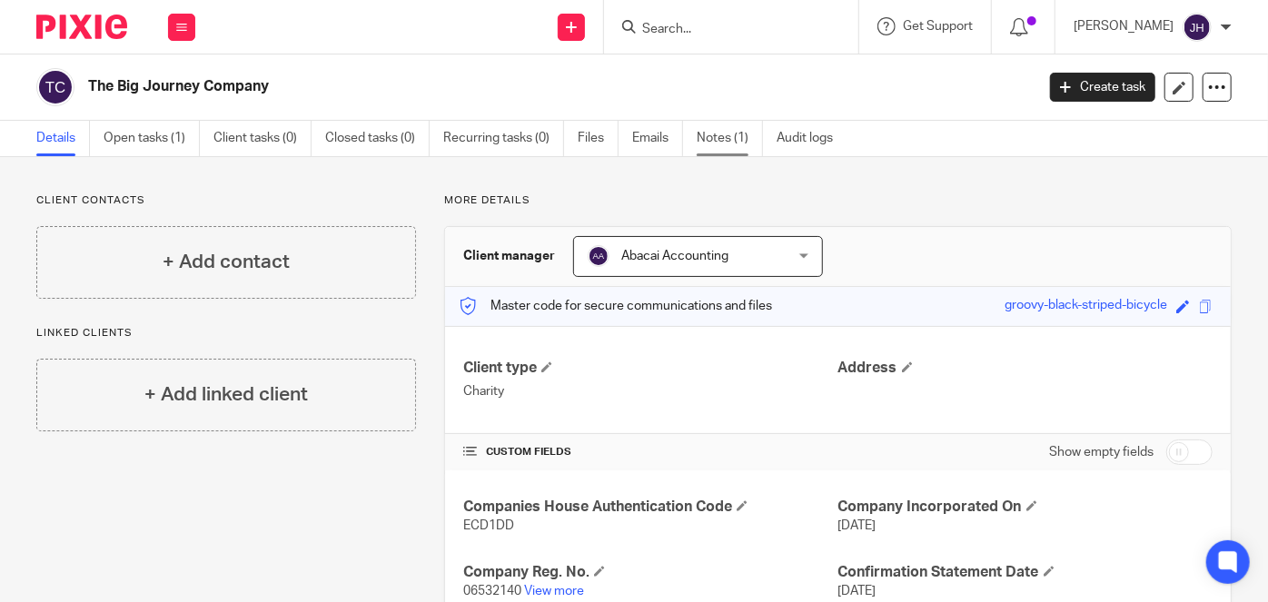
click at [710, 141] on link "Notes (1)" at bounding box center [729, 138] width 66 height 35
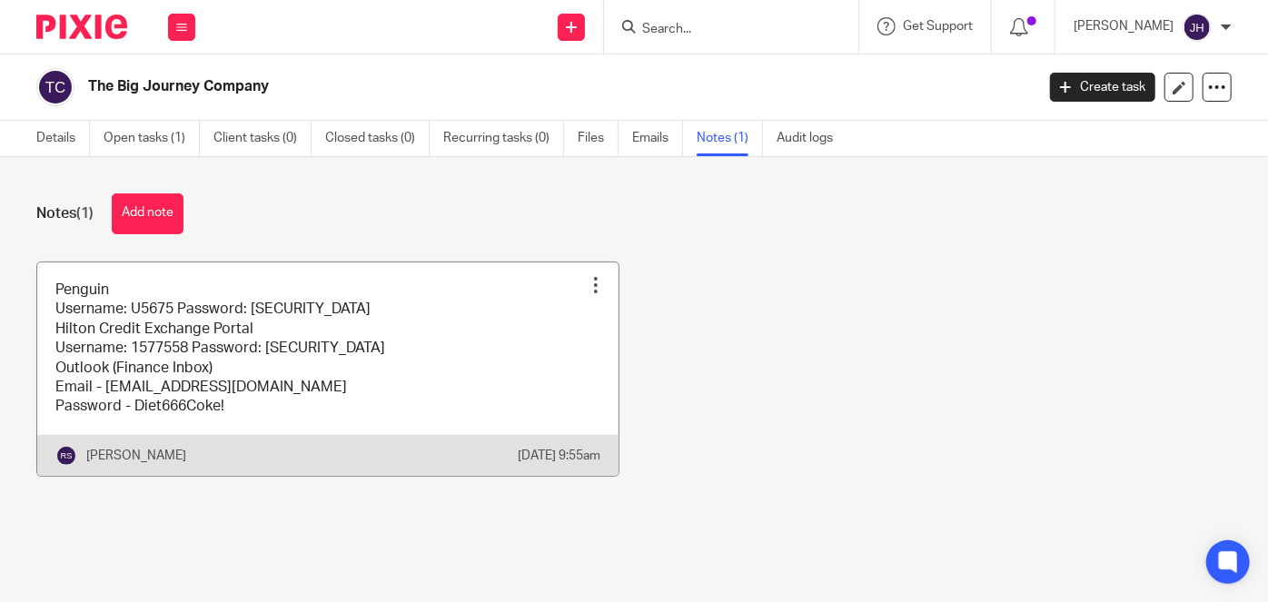
click at [390, 358] on link at bounding box center [327, 368] width 581 height 213
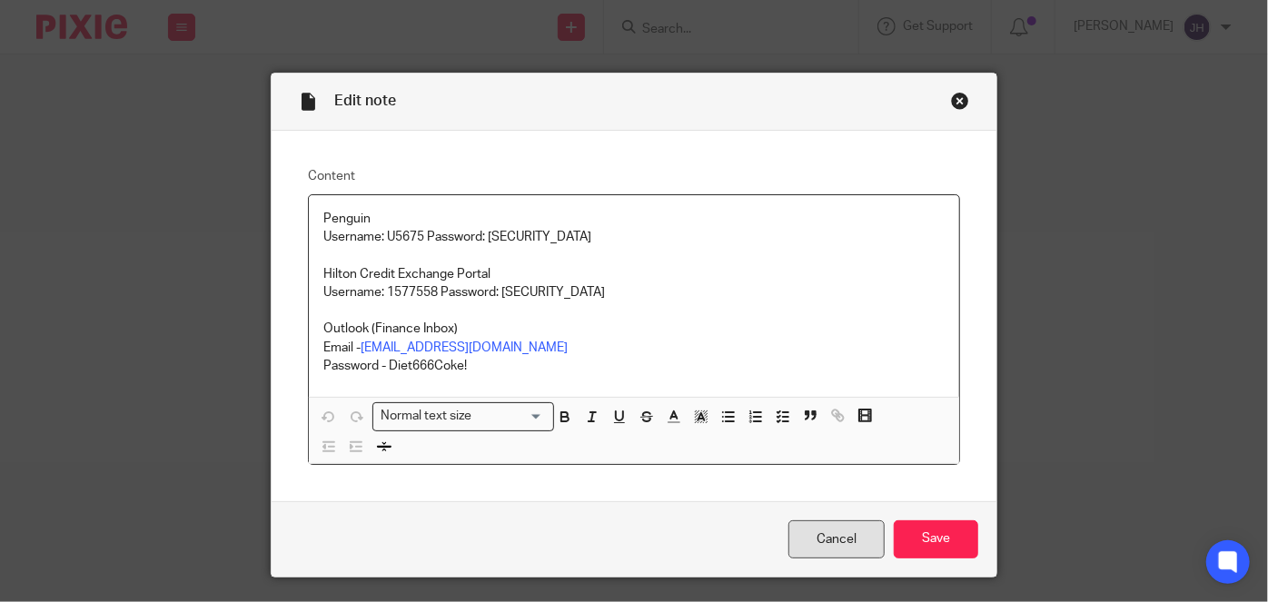
click at [820, 529] on link "Cancel" at bounding box center [836, 539] width 96 height 39
